Goal: Task Accomplishment & Management: Use online tool/utility

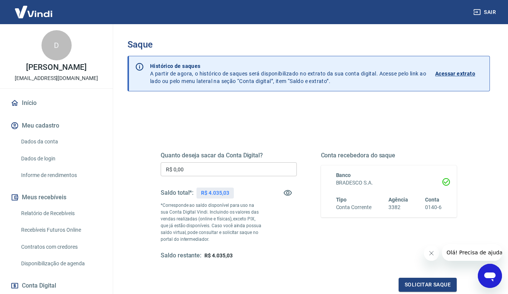
click at [179, 171] on input "R$ 0,00" at bounding box center [229, 169] width 136 height 14
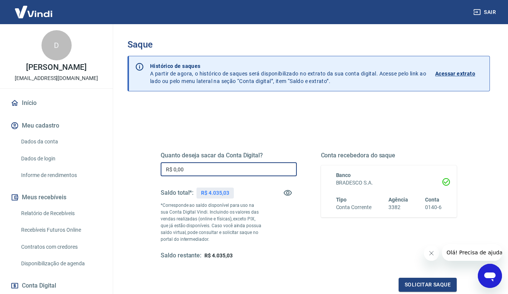
click at [197, 168] on input "R$ 0,00" at bounding box center [229, 169] width 136 height 14
type input "R$ 4.035,03"
click at [420, 281] on button "Solicitar saque" at bounding box center [427, 284] width 58 height 14
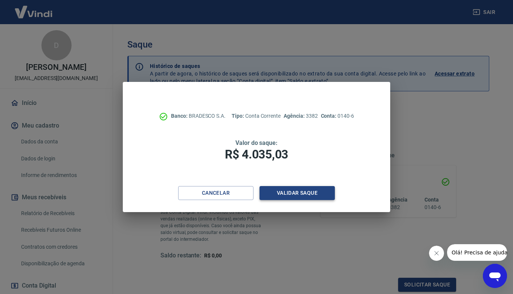
click at [289, 193] on button "Validar saque" at bounding box center [297, 193] width 75 height 14
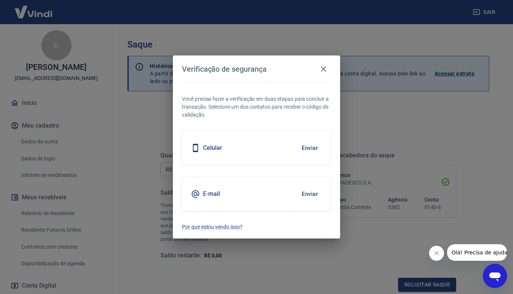
click at [309, 147] on button "Enviar" at bounding box center [310, 148] width 24 height 16
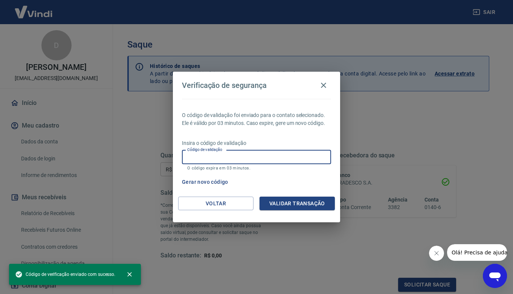
click at [308, 157] on input "Código de validação" at bounding box center [256, 157] width 149 height 14
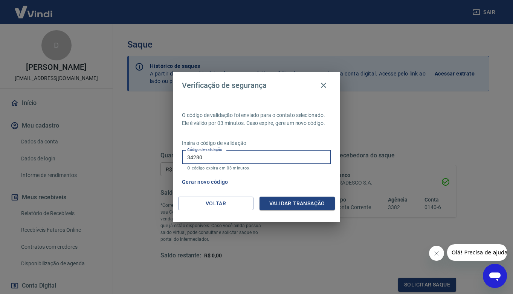
type input "342800"
drag, startPoint x: 210, startPoint y: 154, endPoint x: 92, endPoint y: 159, distance: 117.7
click at [92, 159] on div "Verificação de segurança O código de validação foi enviado para o contato selec…" at bounding box center [256, 147] width 513 height 294
click at [205, 153] on input "Código de validação" at bounding box center [256, 157] width 149 height 14
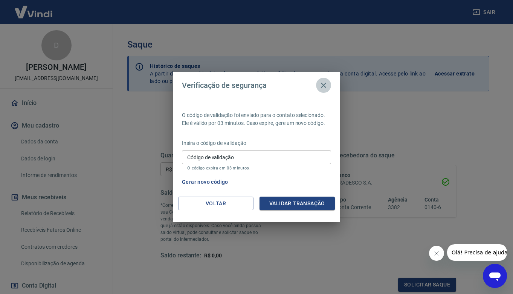
click at [323, 83] on icon "button" at bounding box center [323, 85] width 5 height 5
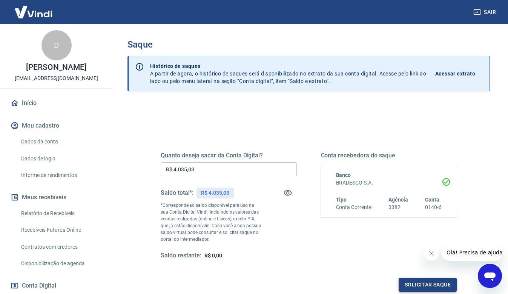
click at [411, 281] on button "Solicitar saque" at bounding box center [427, 284] width 58 height 14
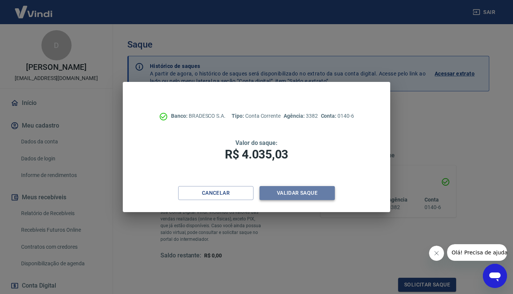
click at [300, 188] on button "Validar saque" at bounding box center [297, 193] width 75 height 14
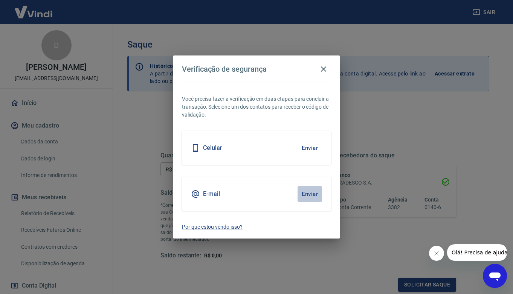
click at [308, 193] on button "Enviar" at bounding box center [310, 194] width 24 height 16
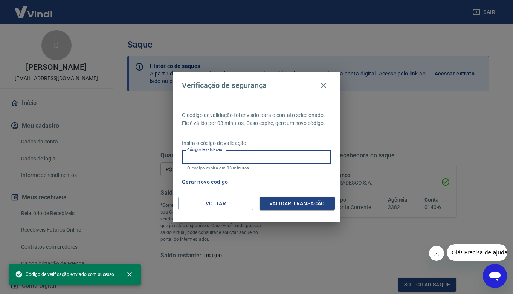
click at [263, 154] on input "Código de validação" at bounding box center [256, 157] width 149 height 14
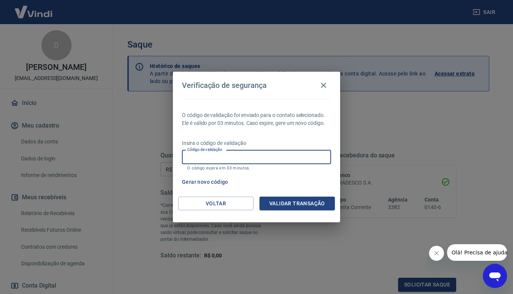
paste input "405971"
type input "405971"
click at [295, 207] on button "Validar transação" at bounding box center [297, 203] width 75 height 14
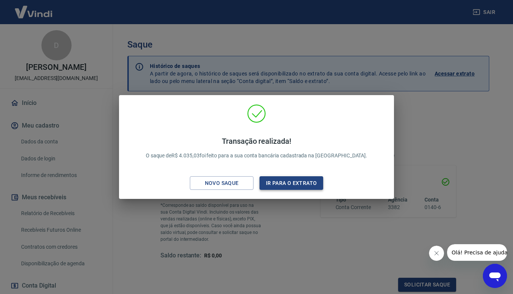
click at [295, 181] on button "Ir para o extrato" at bounding box center [292, 183] width 64 height 14
